Goal: Find specific page/section: Find specific page/section

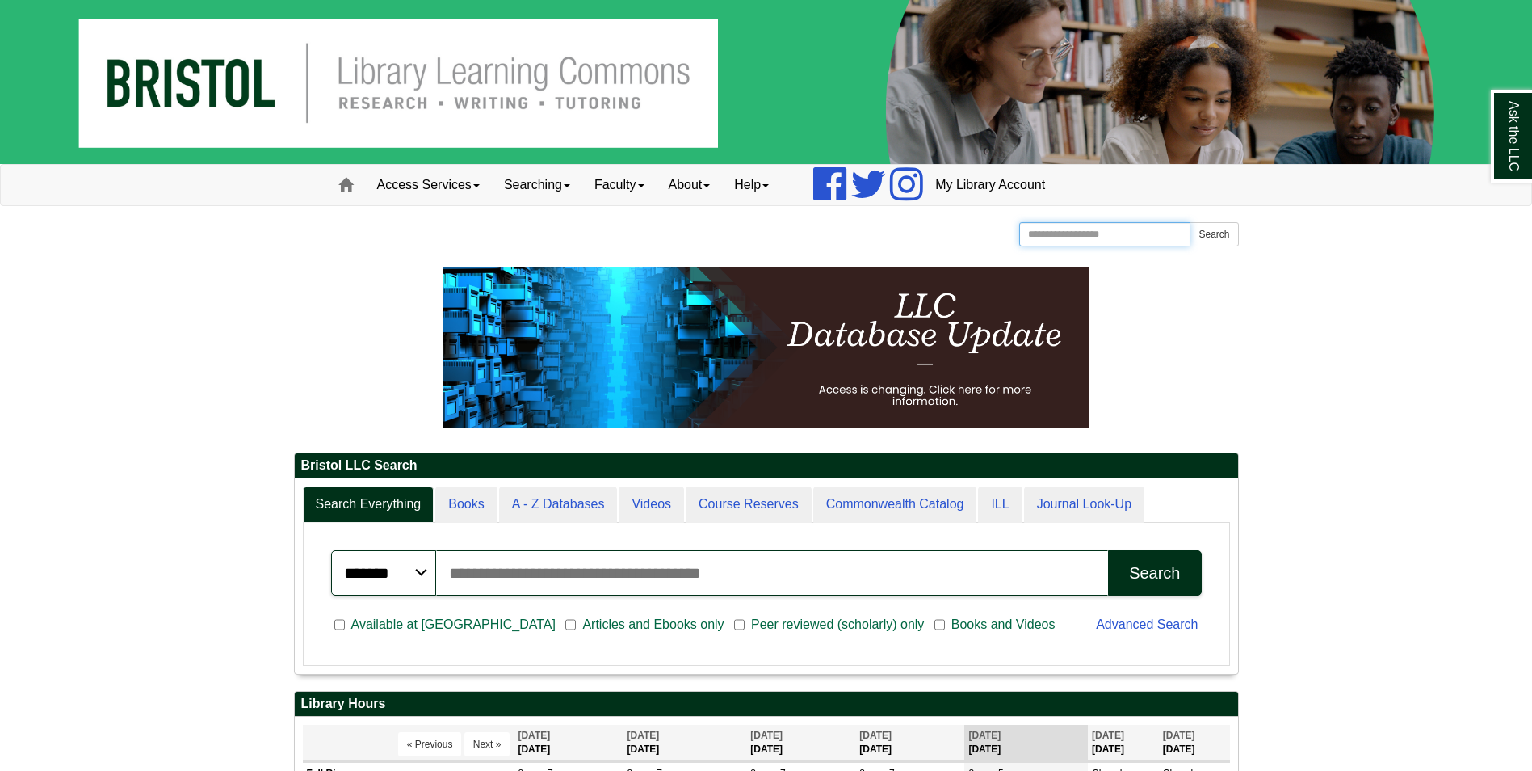
click at [1140, 234] on input "Search the Website" at bounding box center [1105, 234] width 172 height 24
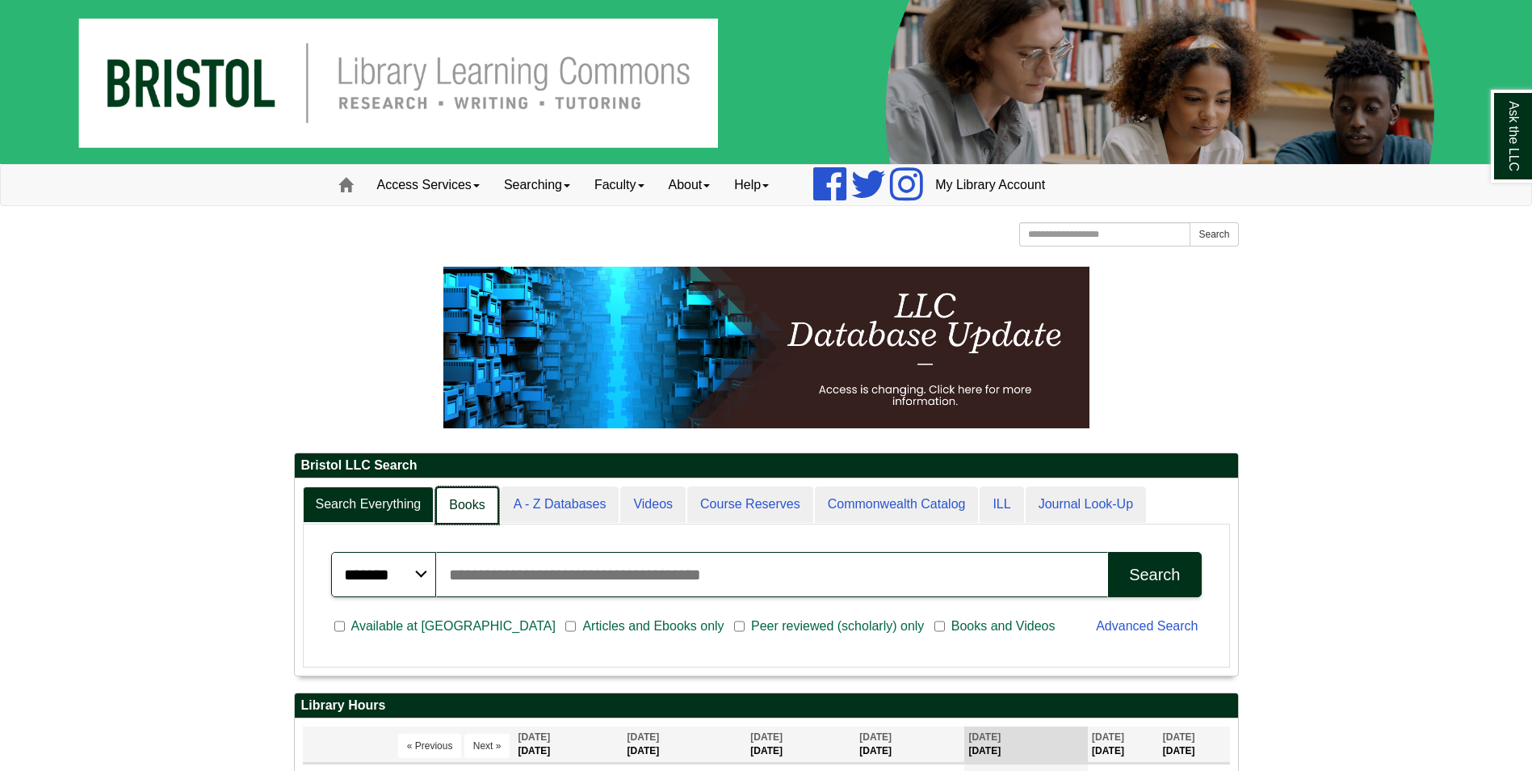
scroll to position [8, 8]
click at [475, 511] on link "Books" at bounding box center [466, 505] width 63 height 38
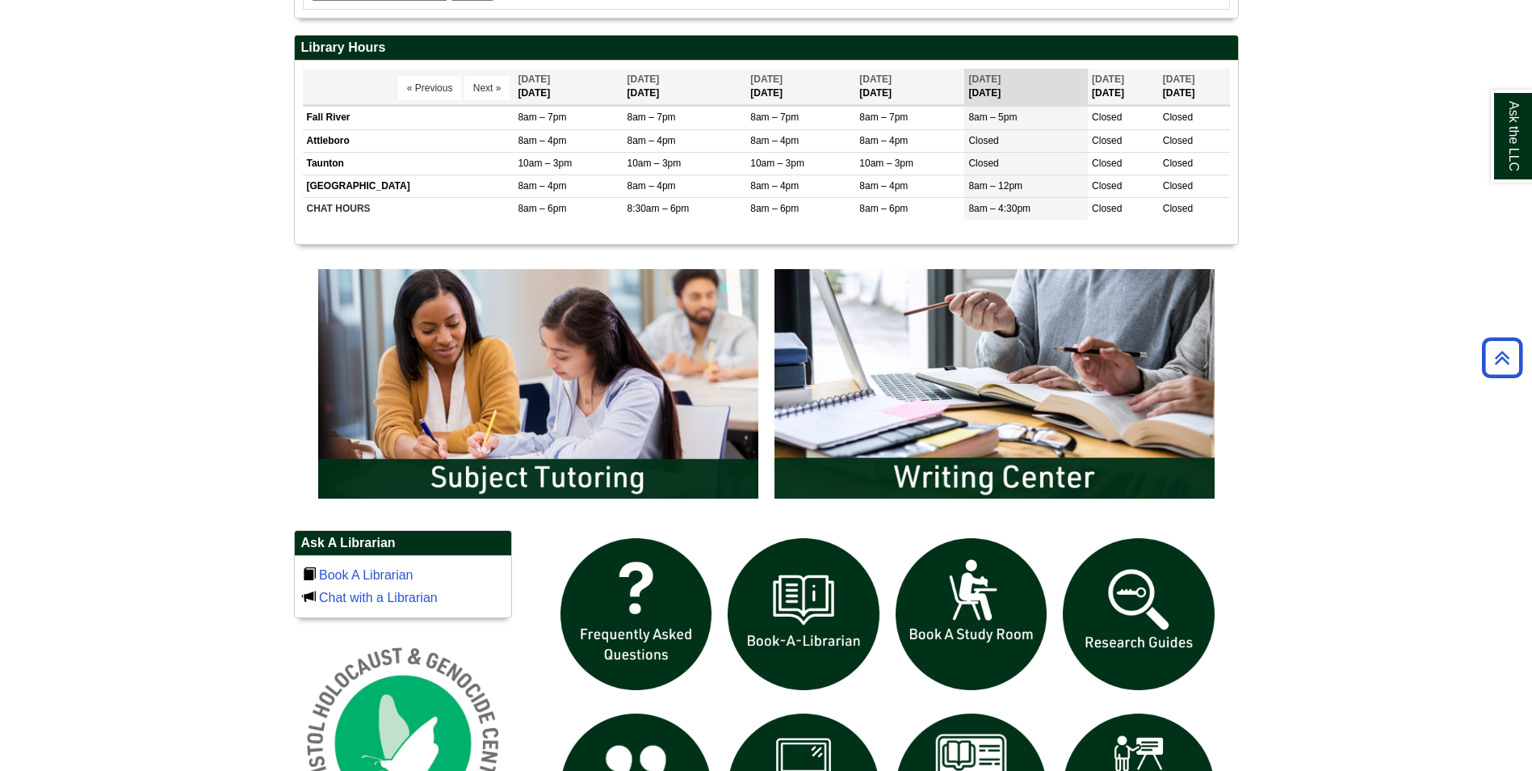
scroll to position [808, 0]
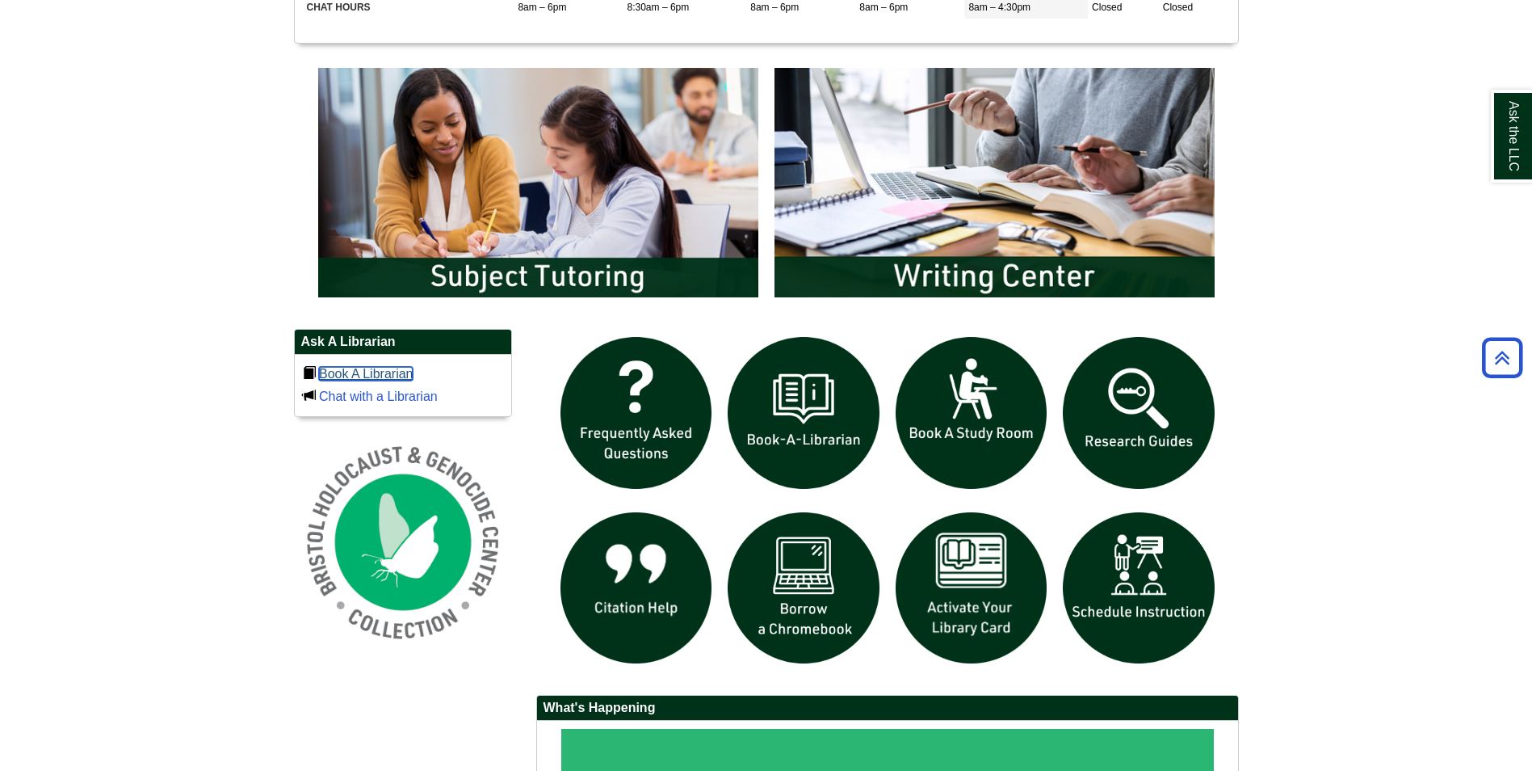
click at [374, 375] on link "Book A Librarian" at bounding box center [366, 374] width 95 height 14
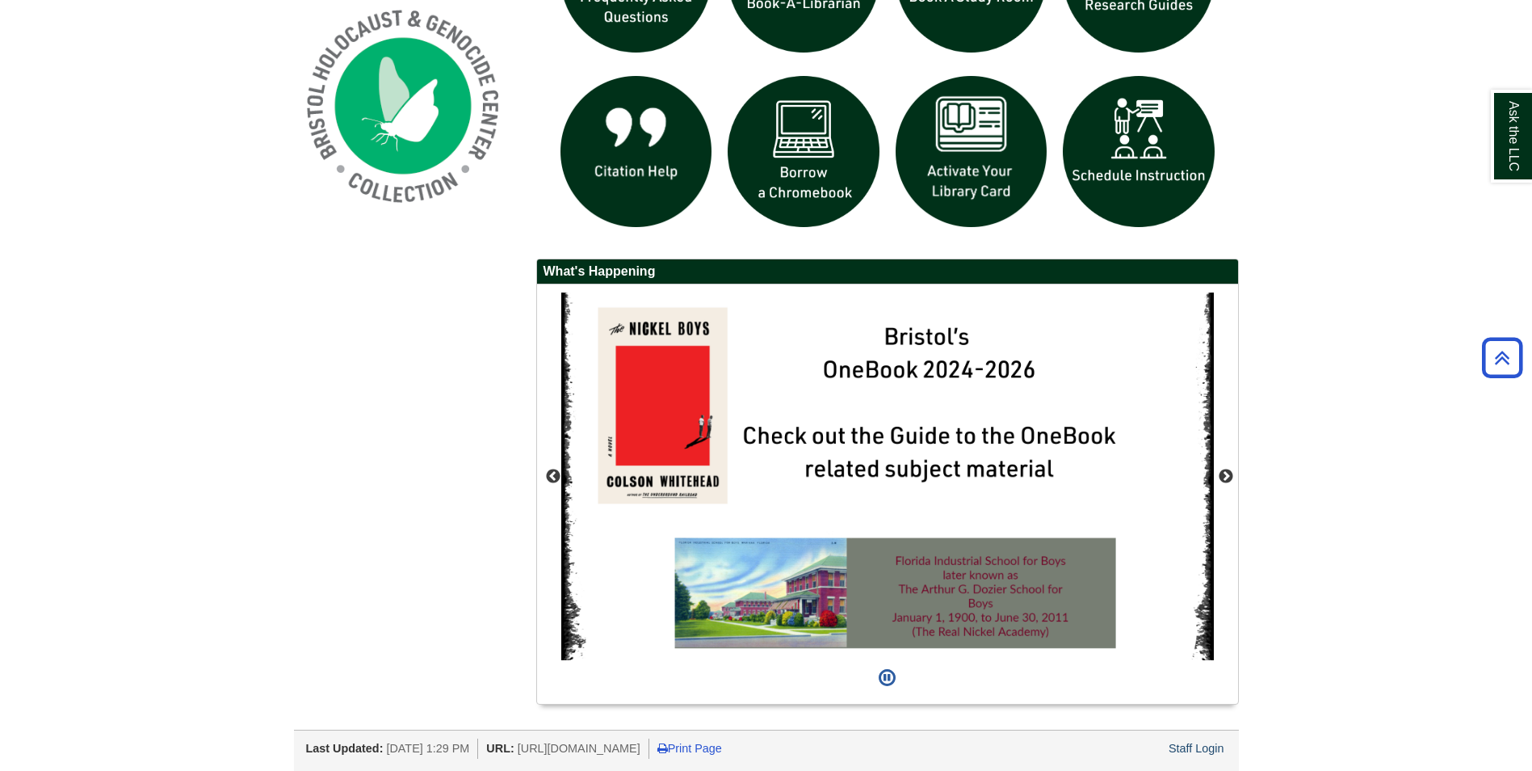
click at [1224, 467] on div "Previous Next" at bounding box center [887, 493] width 701 height 419
click at [1228, 468] on button "Next" at bounding box center [1226, 476] width 16 height 16
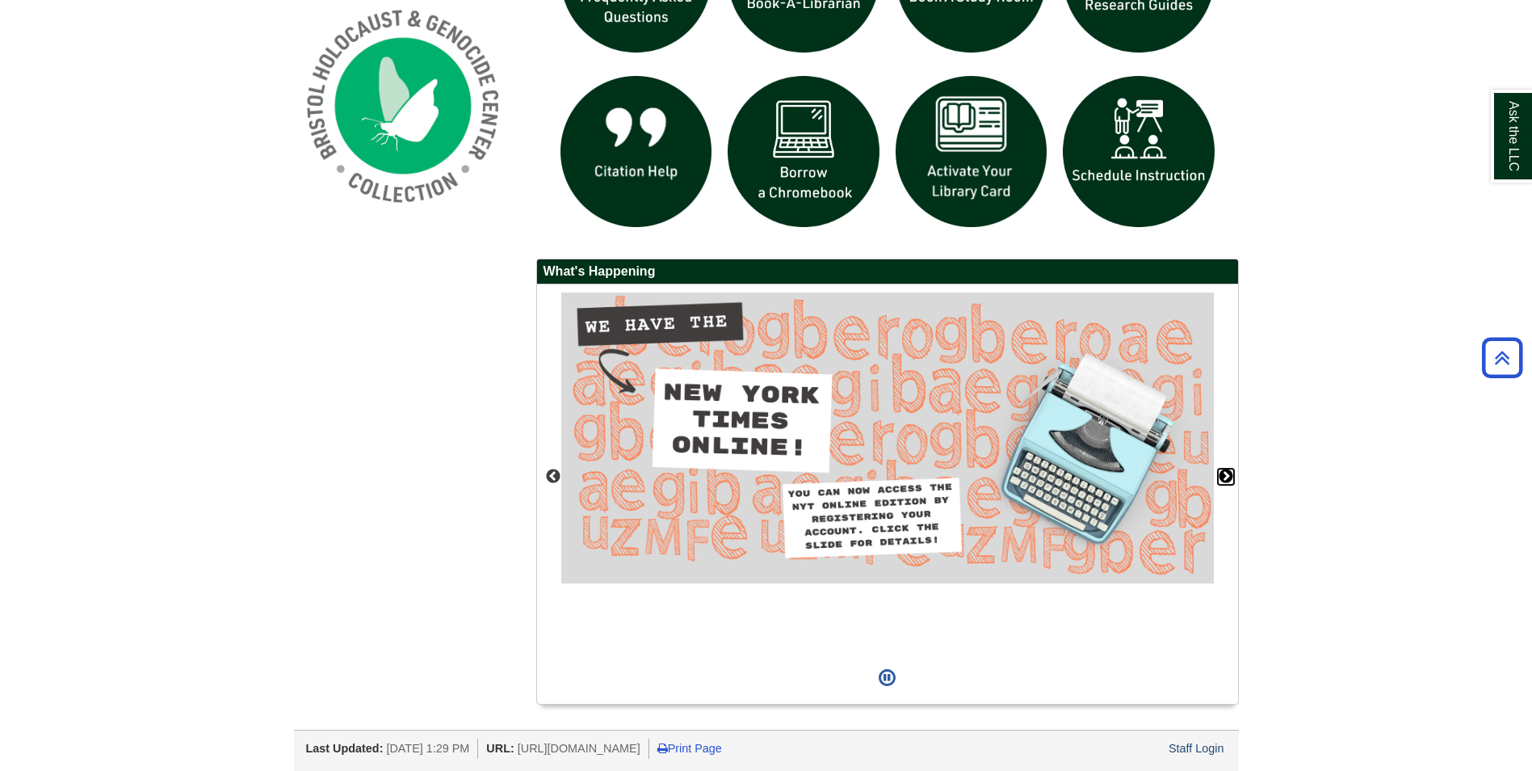
click at [1228, 468] on button "Next" at bounding box center [1226, 476] width 16 height 16
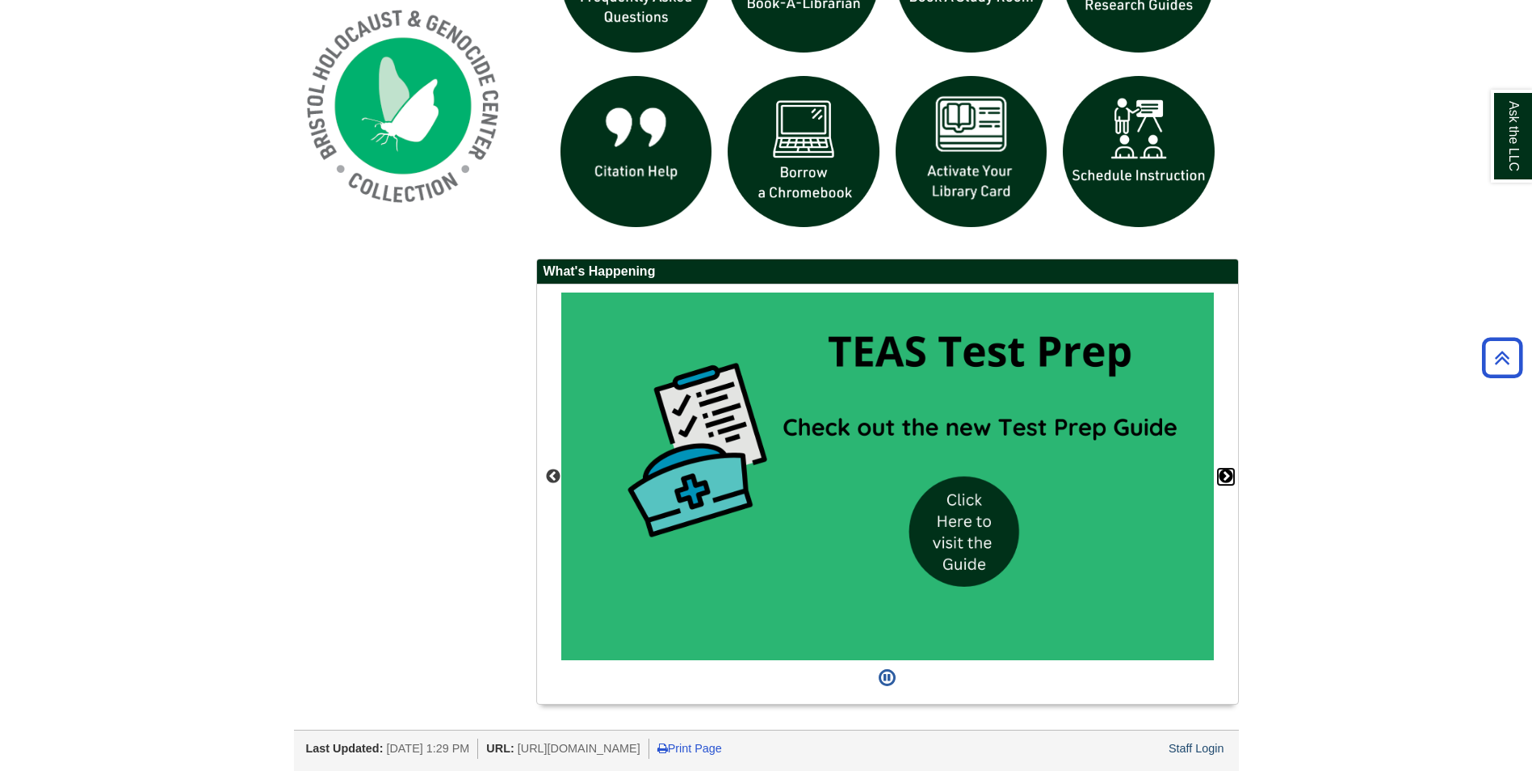
click at [1228, 468] on button "Next" at bounding box center [1226, 476] width 16 height 16
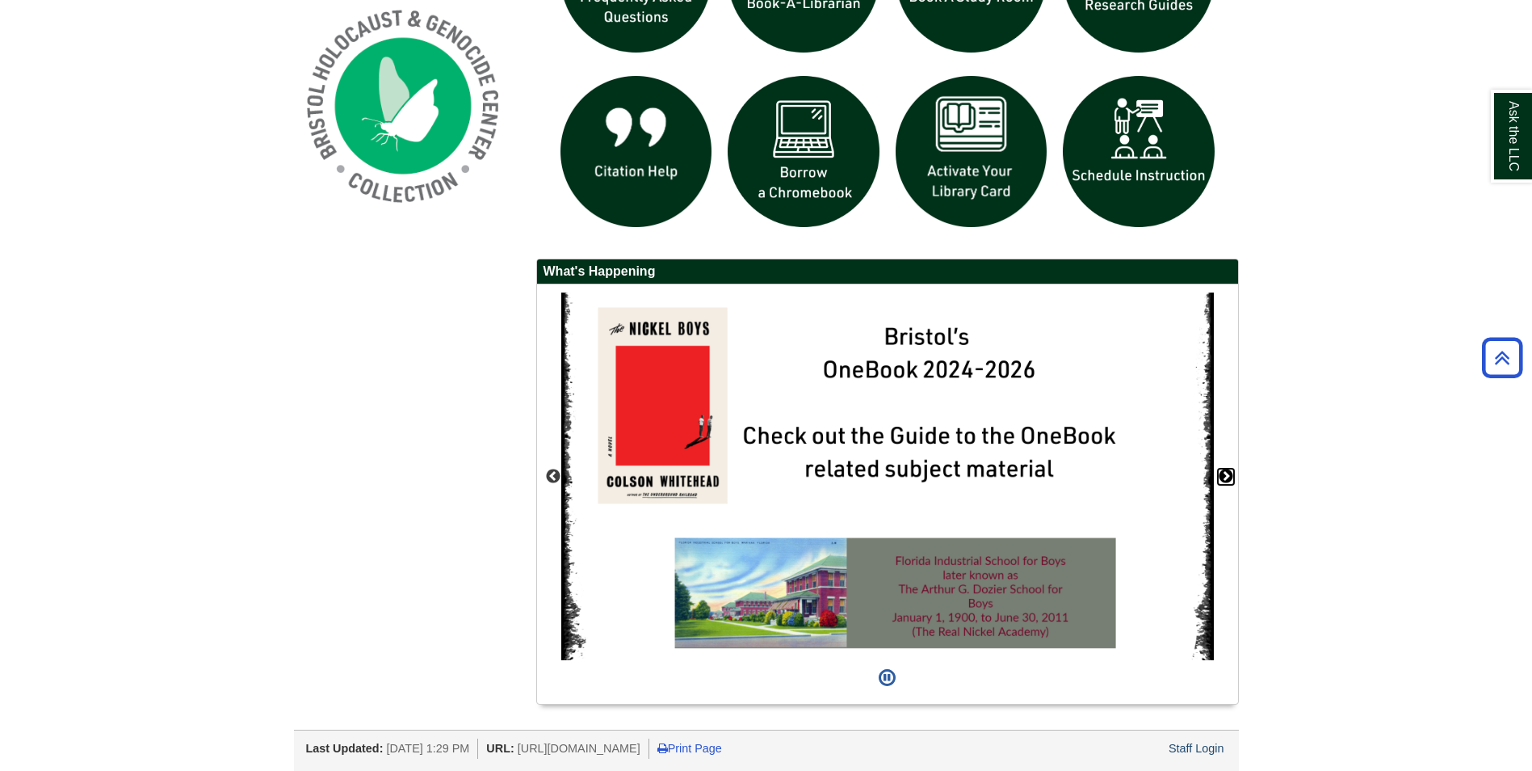
click at [1228, 468] on button "Next" at bounding box center [1226, 476] width 16 height 16
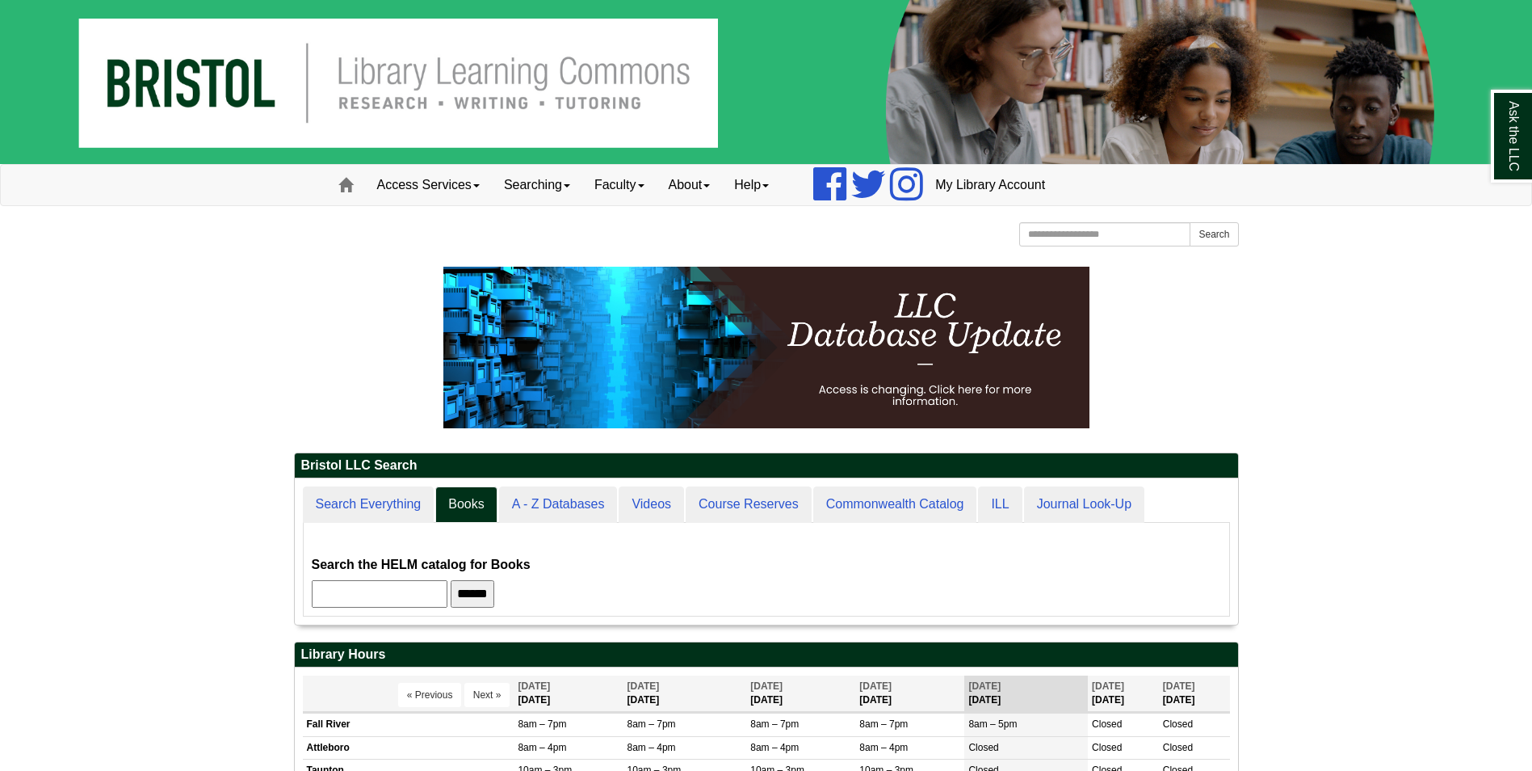
scroll to position [146, 943]
click at [437, 194] on link "Access Services" at bounding box center [428, 185] width 127 height 40
click at [527, 187] on link "Searching" at bounding box center [537, 185] width 90 height 40
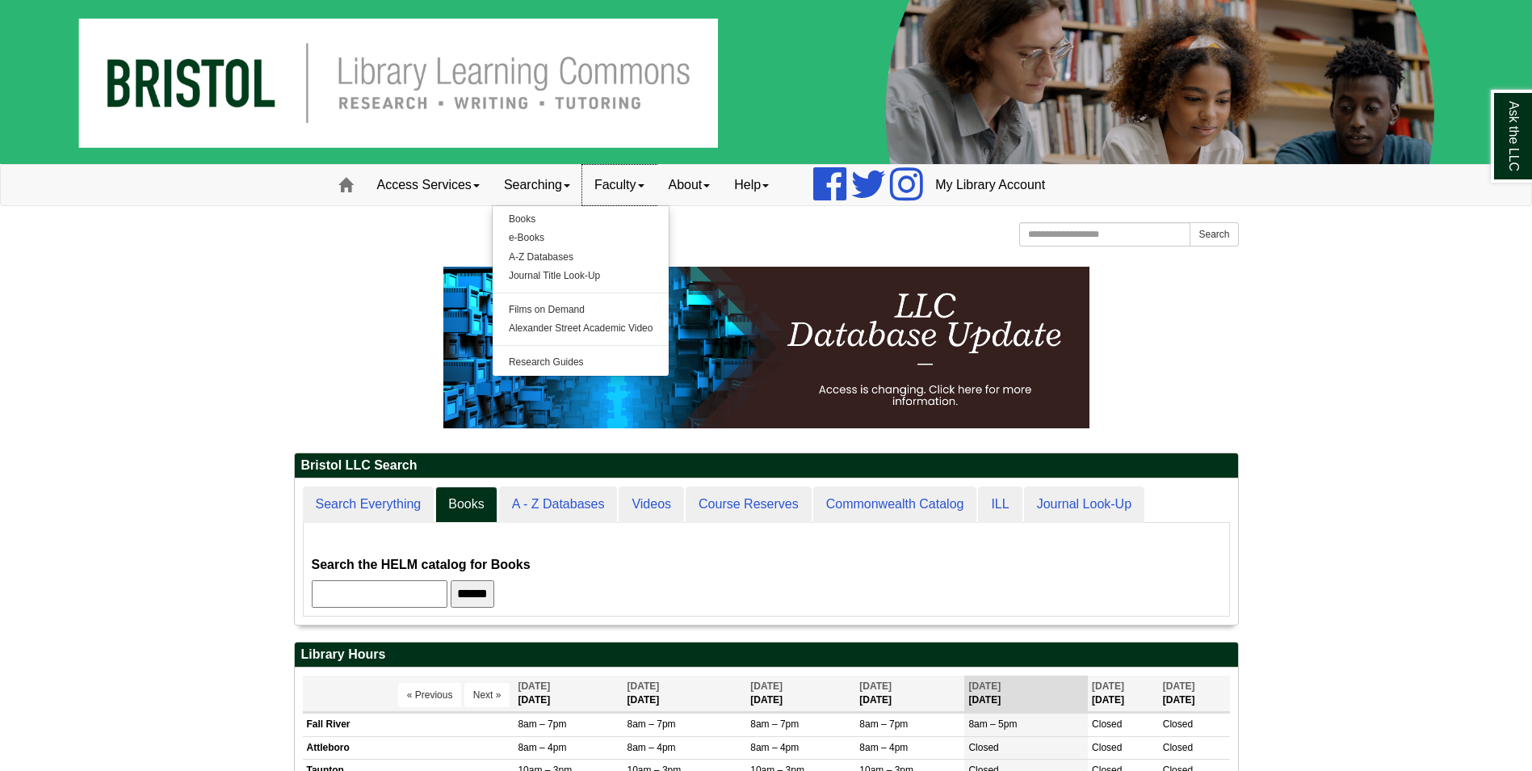
click at [624, 177] on link "Faculty" at bounding box center [619, 185] width 74 height 40
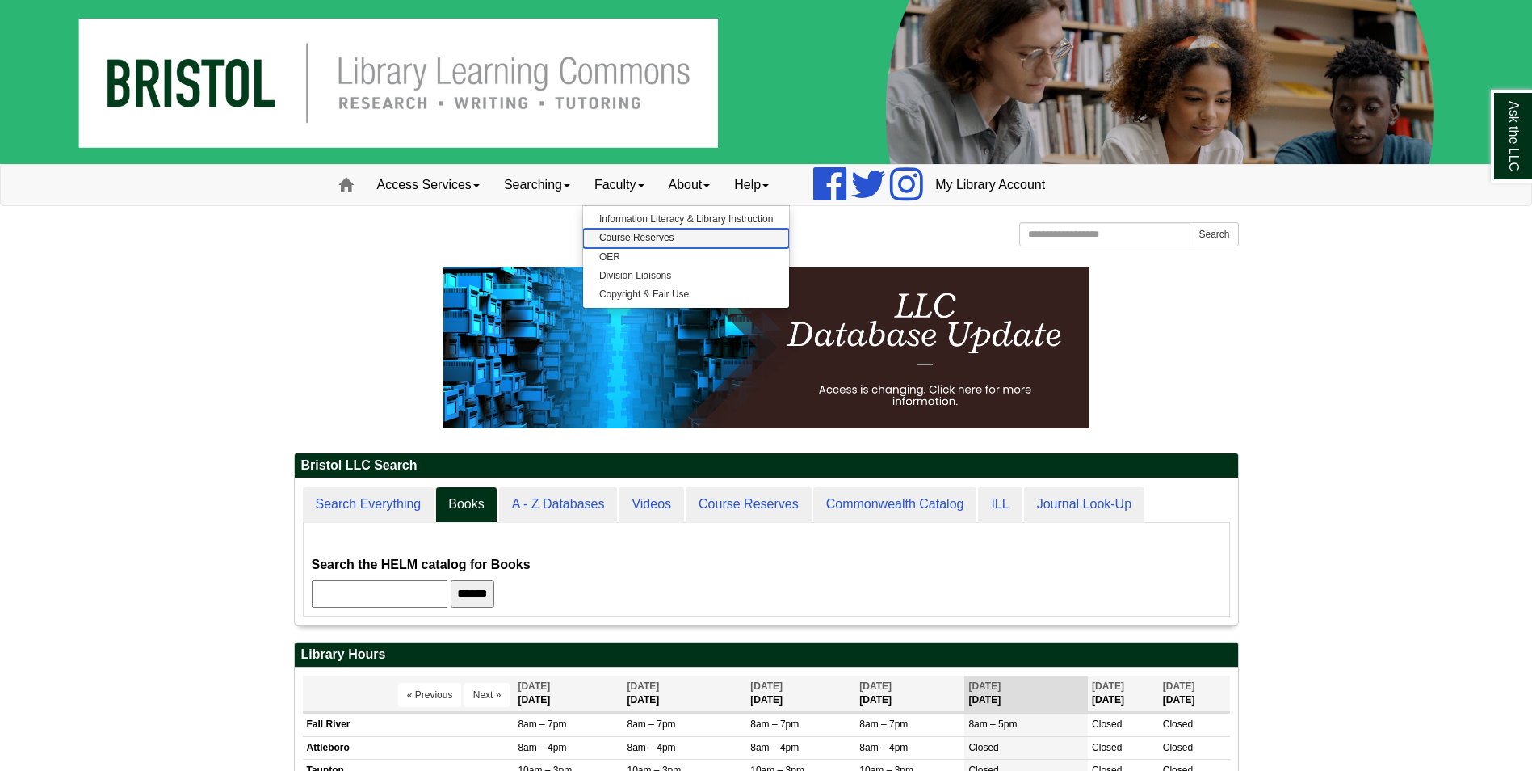
click at [670, 244] on link "Course Reserves" at bounding box center [686, 238] width 206 height 19
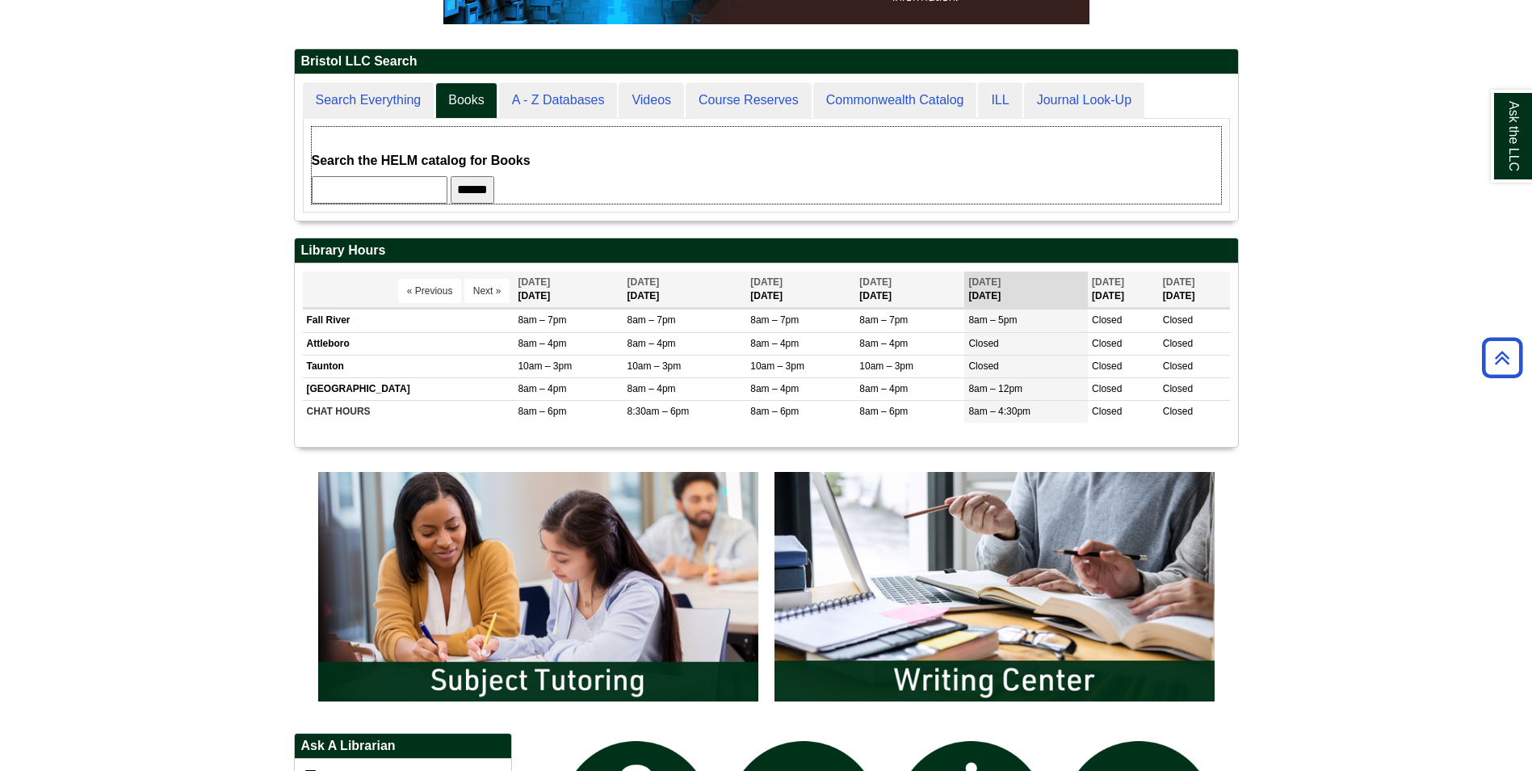
click at [865, 180] on form "Search the HELM catalog for Books ******" at bounding box center [766, 176] width 909 height 54
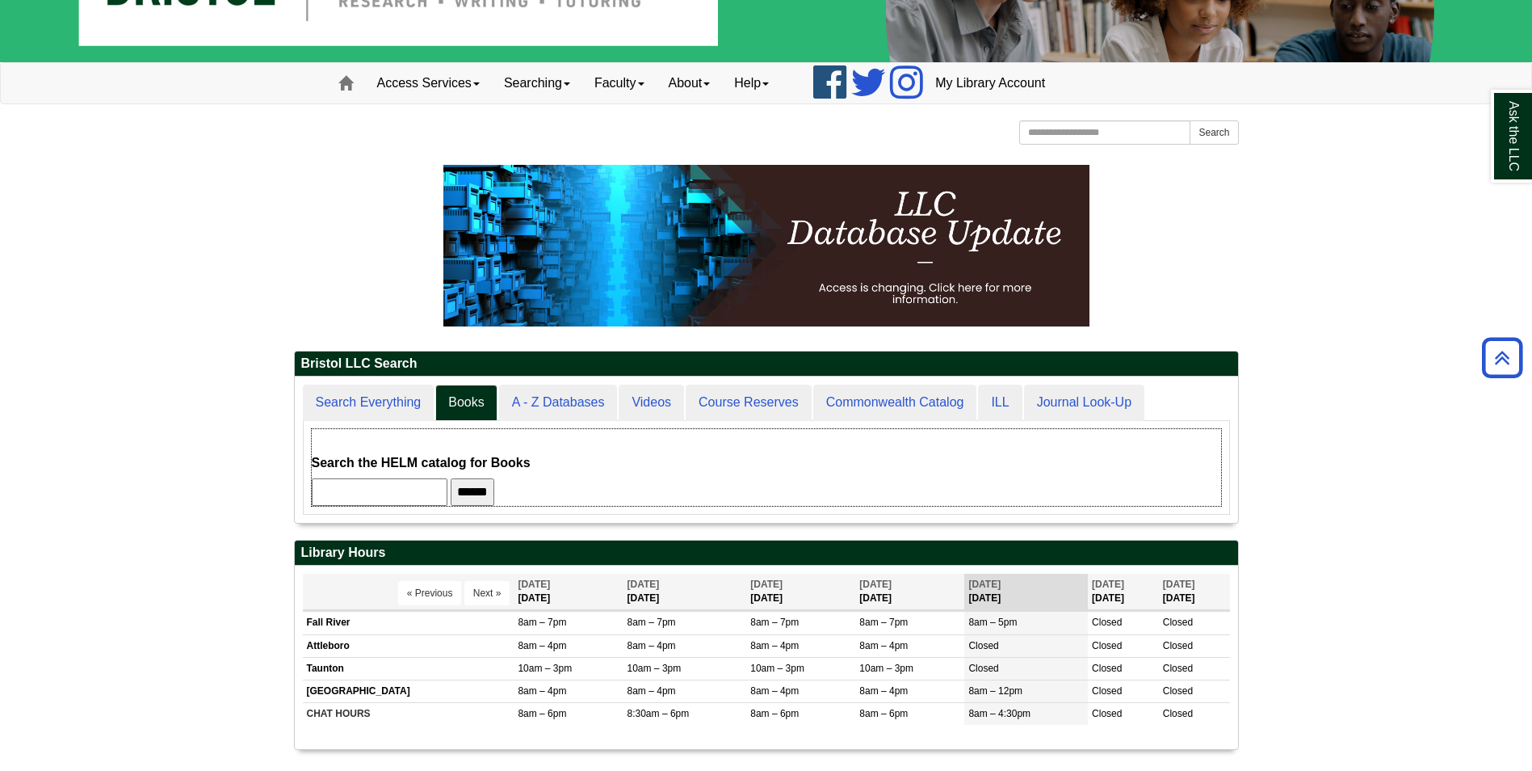
scroll to position [0, 0]
